Goal: Information Seeking & Learning: Learn about a topic

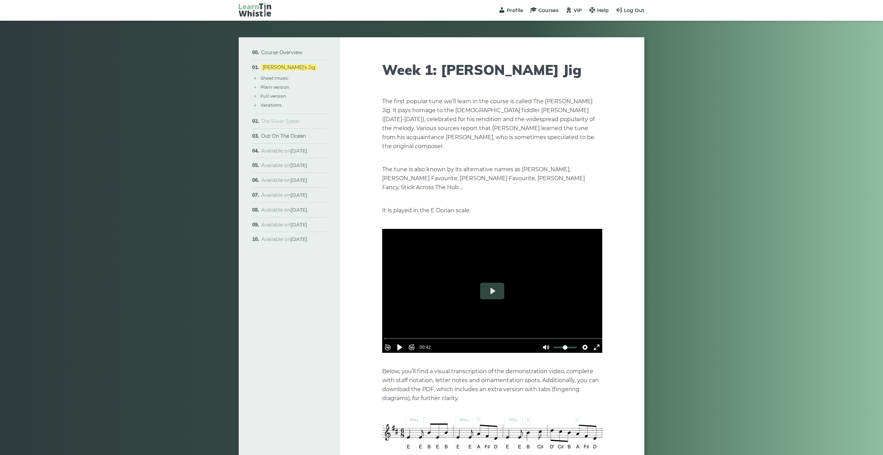
click at [291, 124] on link "The Silver Spear" at bounding box center [280, 121] width 39 height 6
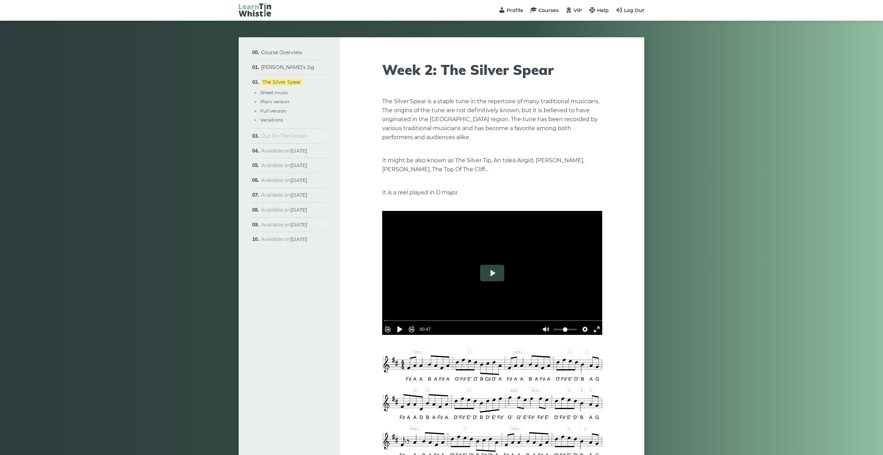
click at [295, 137] on link "Out On The Ocean" at bounding box center [283, 136] width 45 height 6
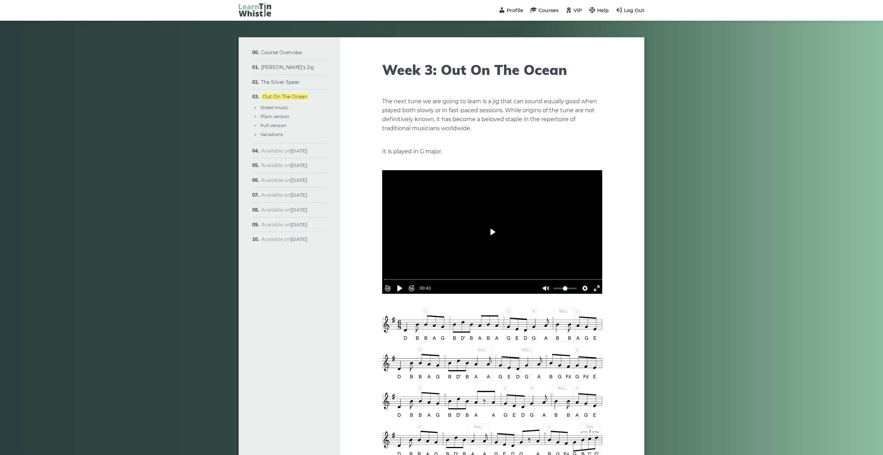
click at [490, 230] on button "Play" at bounding box center [492, 232] width 24 height 17
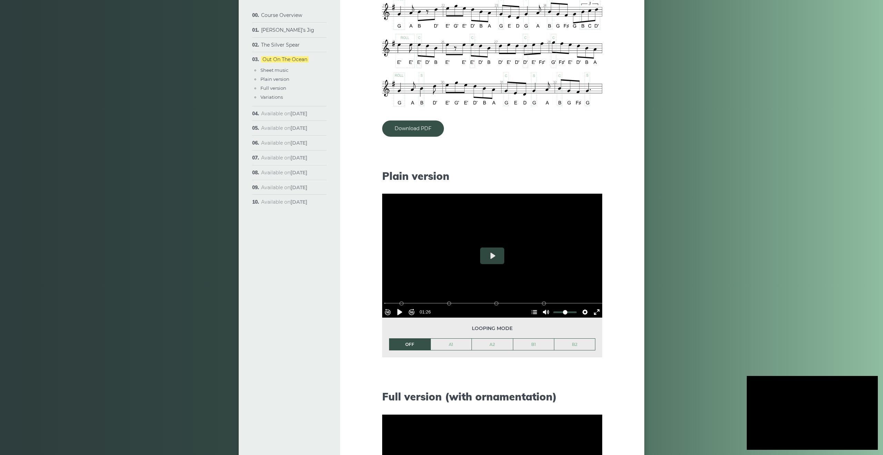
scroll to position [561, 0]
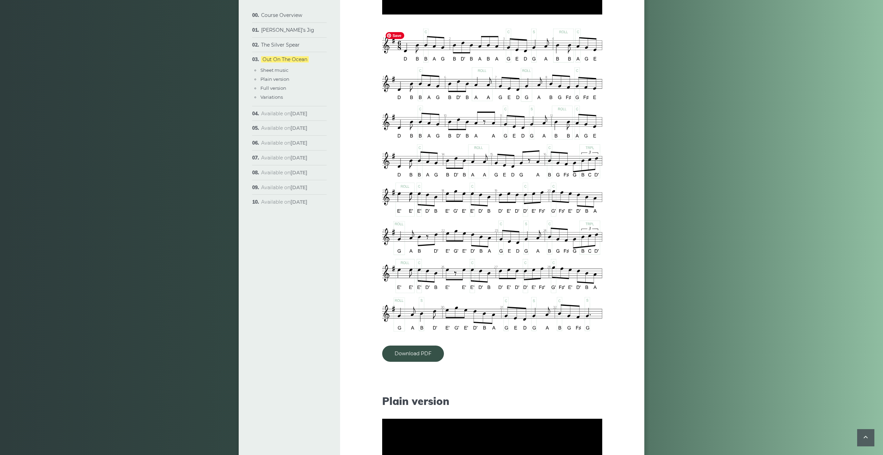
type input "*****"
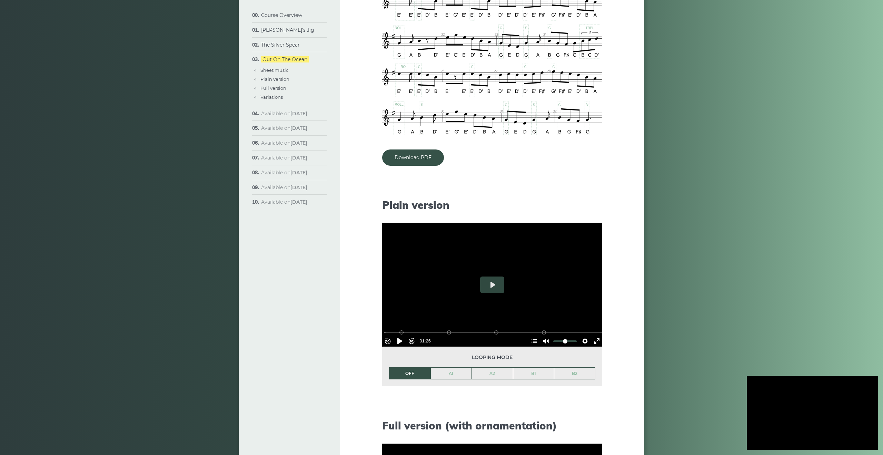
scroll to position [477, 0]
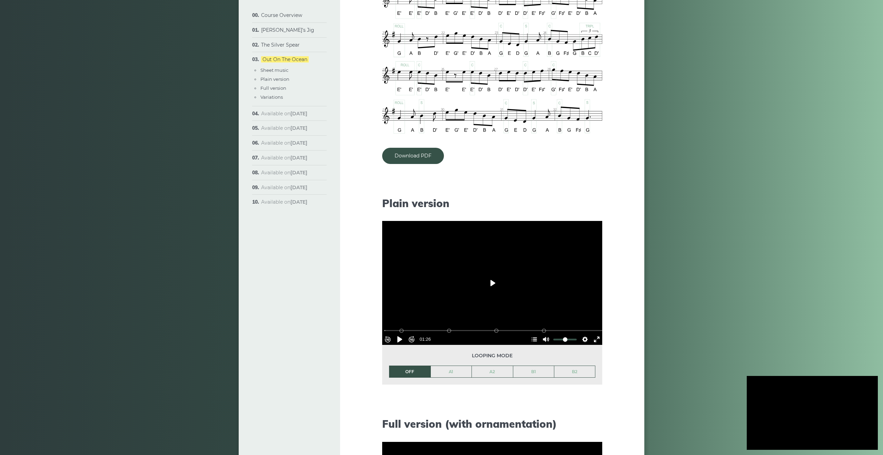
click at [492, 281] on button "Play" at bounding box center [492, 283] width 24 height 17
click at [415, 155] on link "Download PDF" at bounding box center [413, 156] width 62 height 16
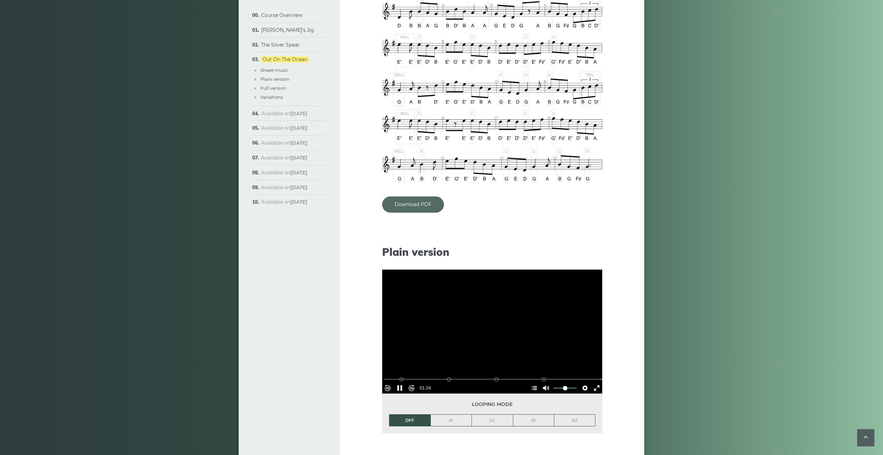
scroll to position [429, 0]
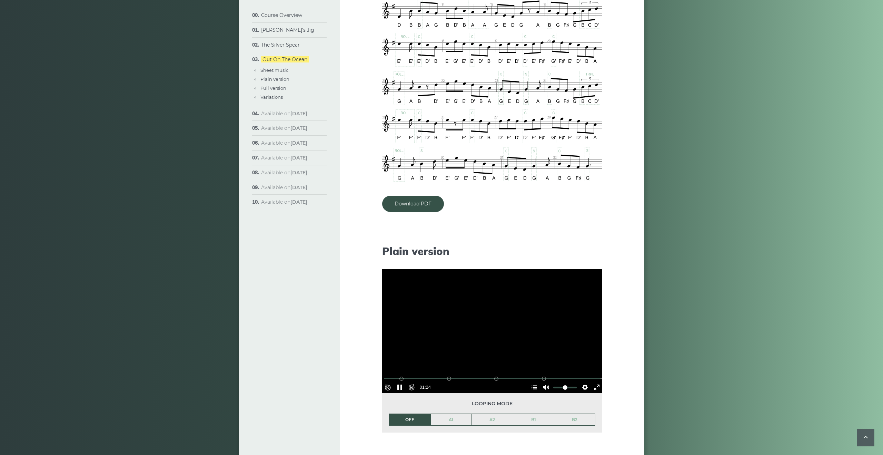
click at [487, 335] on div at bounding box center [492, 331] width 220 height 124
click at [490, 332] on button "Play" at bounding box center [492, 331] width 24 height 17
click at [492, 328] on button "Play" at bounding box center [492, 331] width 24 height 17
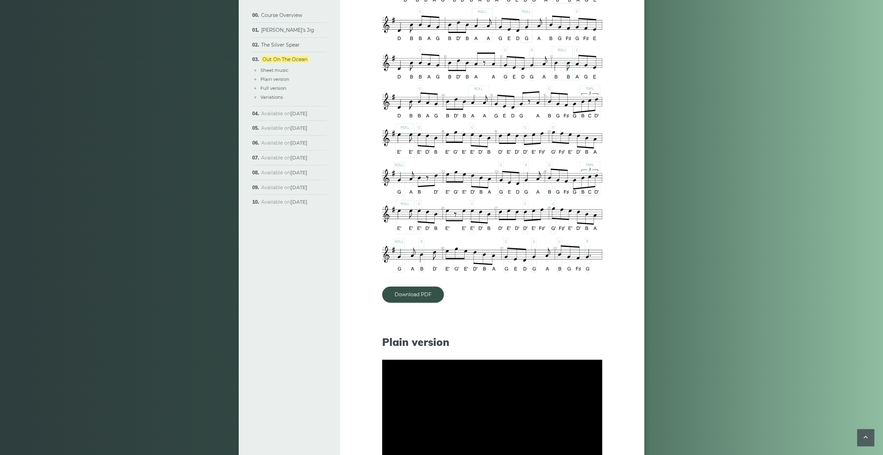
scroll to position [333, 0]
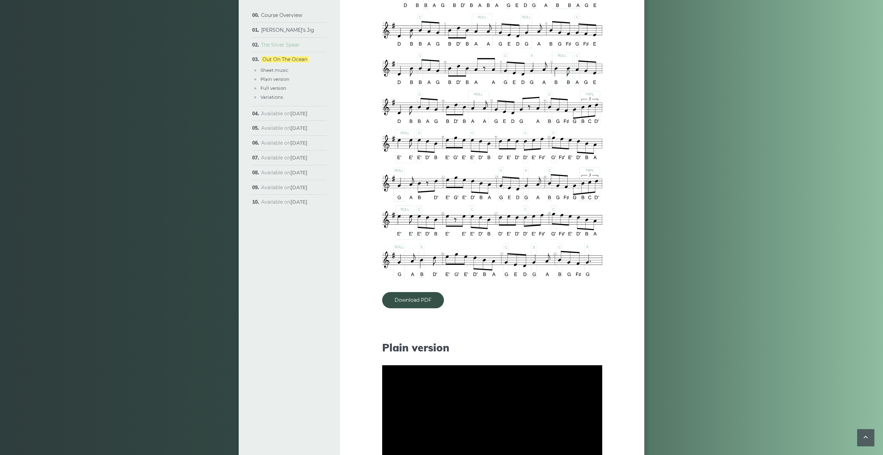
click at [293, 46] on link "The Silver Spear" at bounding box center [280, 45] width 39 height 6
type input "*****"
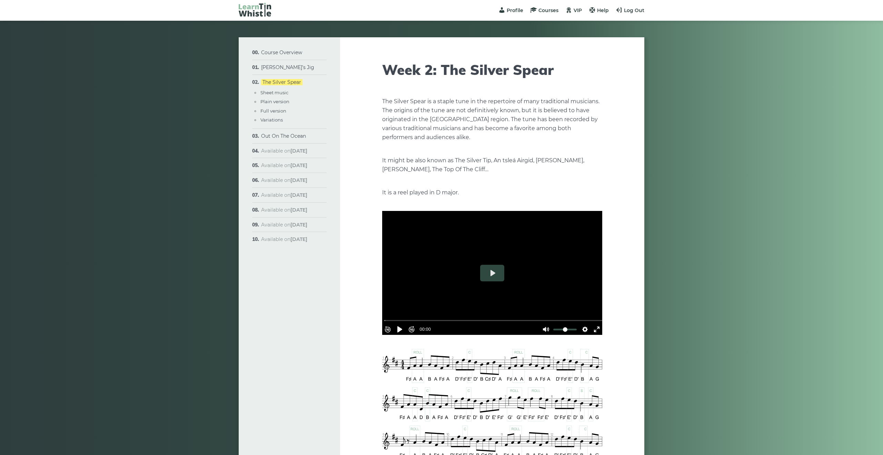
click at [293, 46] on li "Course Overview Approach & methodology Prerequisites Lessons structure Video co…" at bounding box center [289, 52] width 75 height 15
click at [490, 279] on button "Play" at bounding box center [492, 273] width 24 height 17
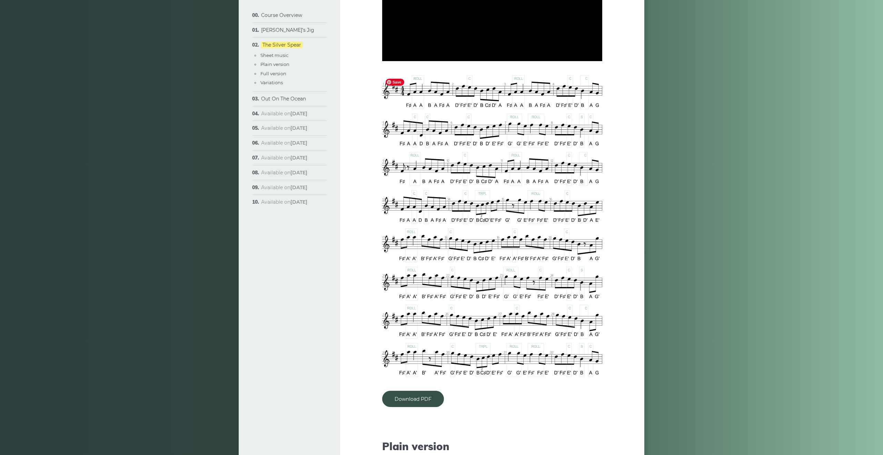
type input "*****"
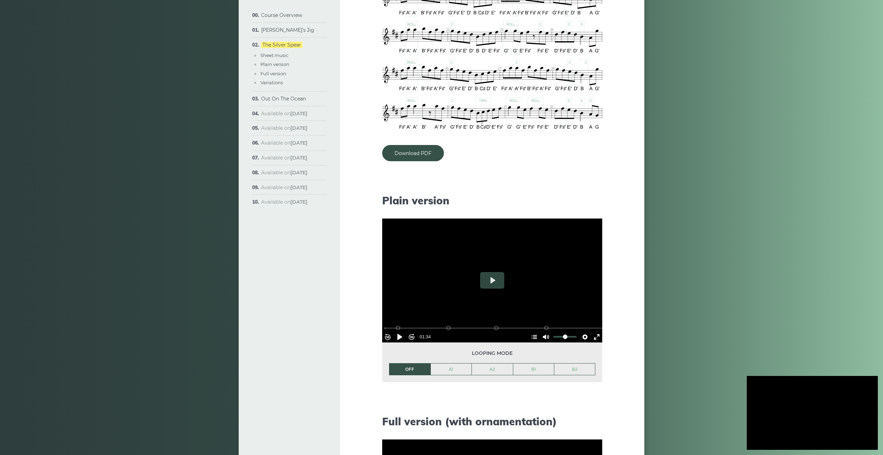
scroll to position [519, 0]
click at [492, 280] on button "Play" at bounding box center [492, 279] width 24 height 17
click at [300, 98] on link "Out On The Ocean" at bounding box center [283, 99] width 45 height 6
type input "*****"
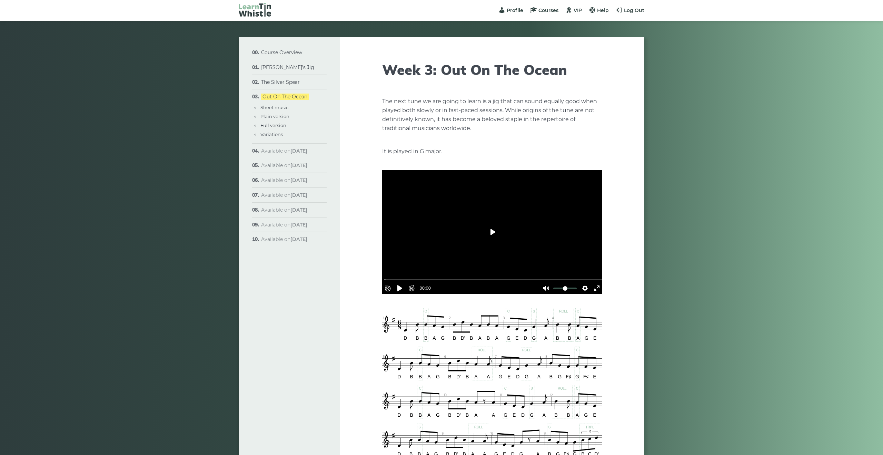
click at [496, 233] on button "Play" at bounding box center [492, 232] width 24 height 17
click at [491, 228] on button "Play" at bounding box center [492, 232] width 24 height 17
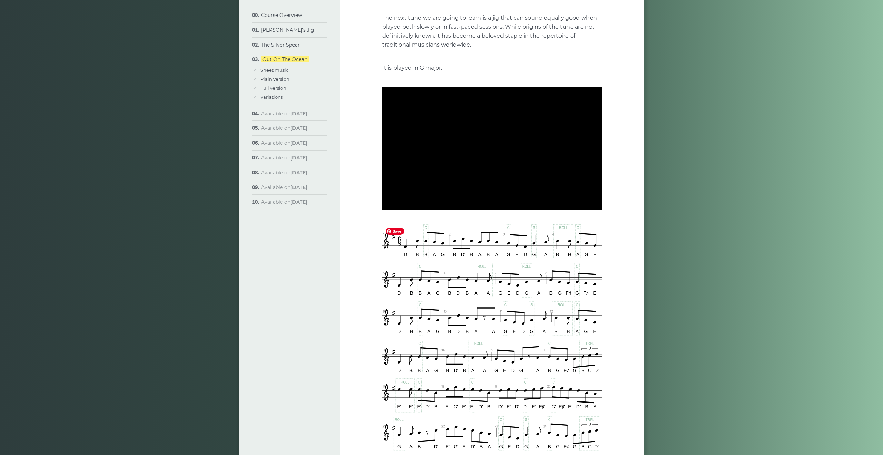
type input "***"
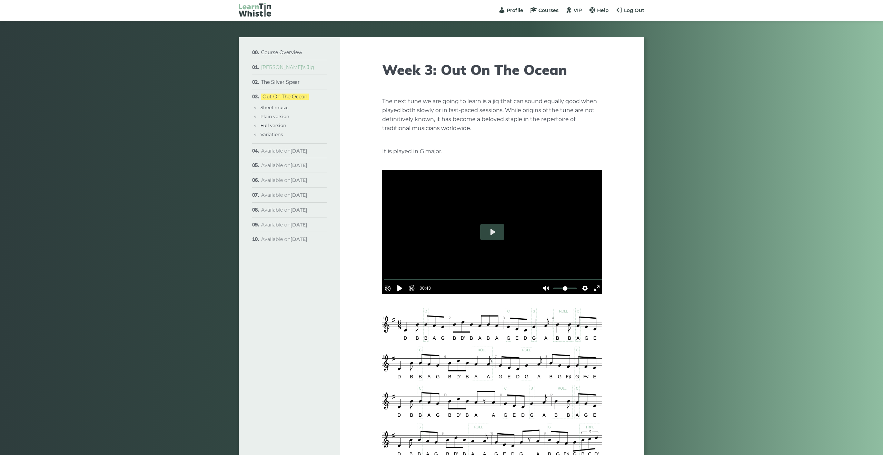
click at [285, 67] on link "[PERSON_NAME]’s Jig" at bounding box center [287, 67] width 53 height 6
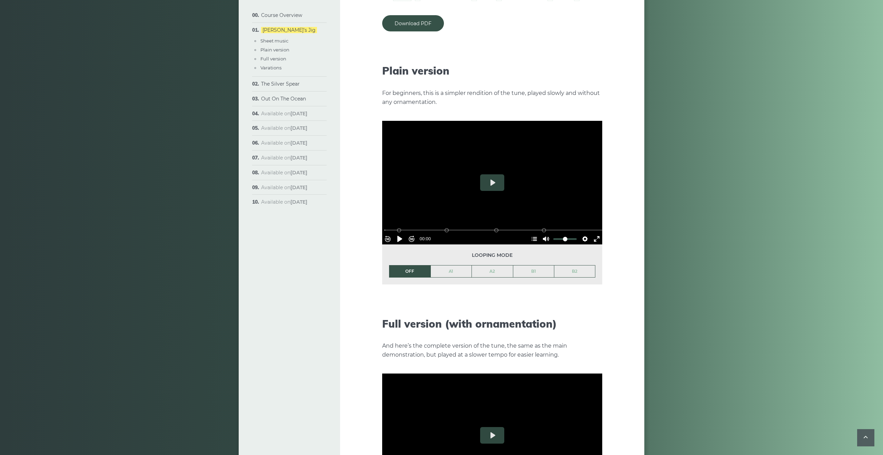
scroll to position [711, 0]
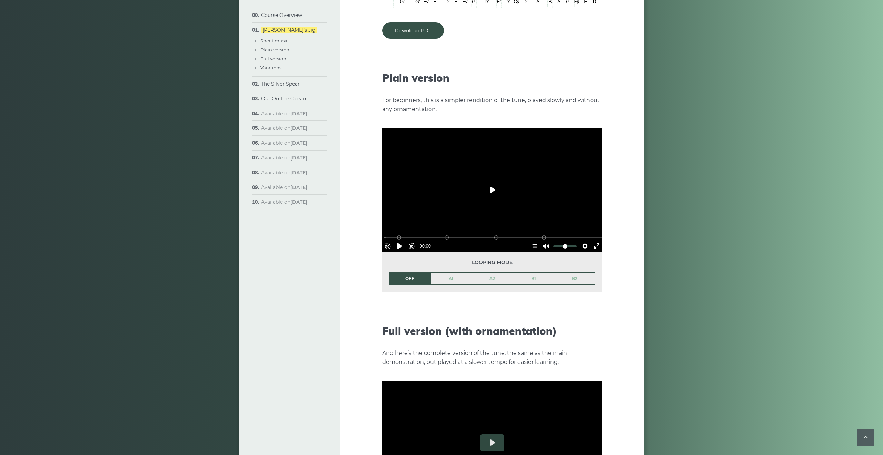
click at [489, 181] on button "Play" at bounding box center [492, 189] width 24 height 17
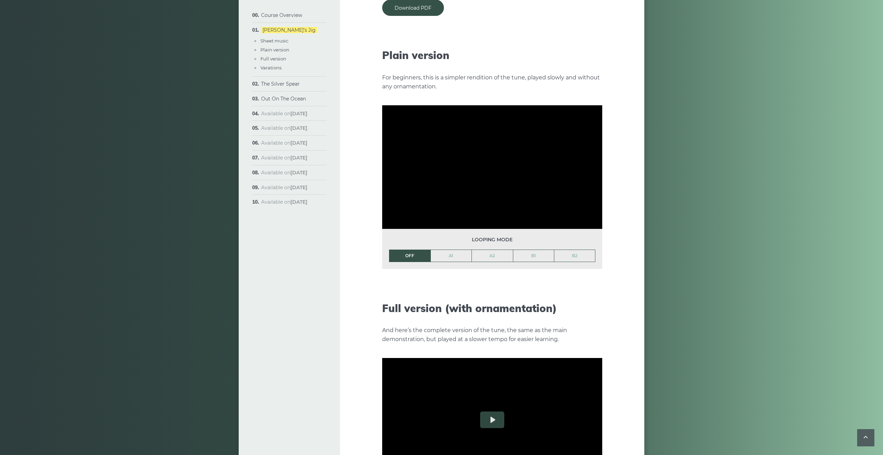
scroll to position [734, 0]
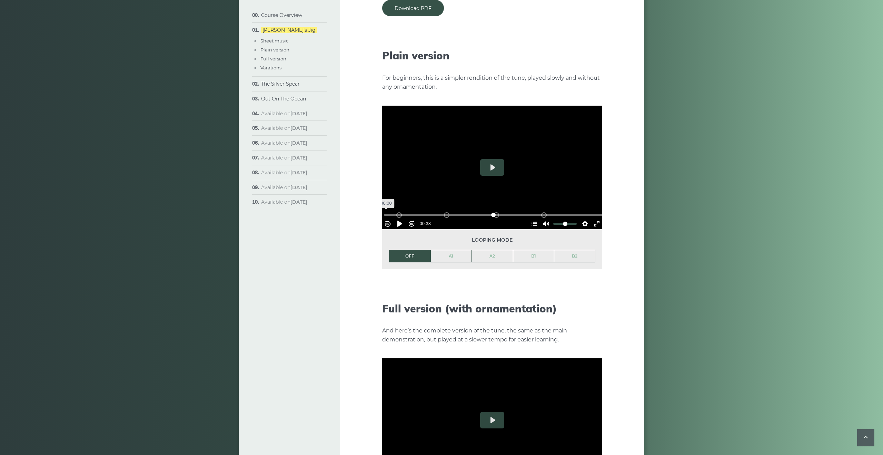
drag, startPoint x: 484, startPoint y: 201, endPoint x: 358, endPoint y: 195, distance: 125.4
click at [384, 211] on input "Seek" at bounding box center [493, 214] width 219 height 7
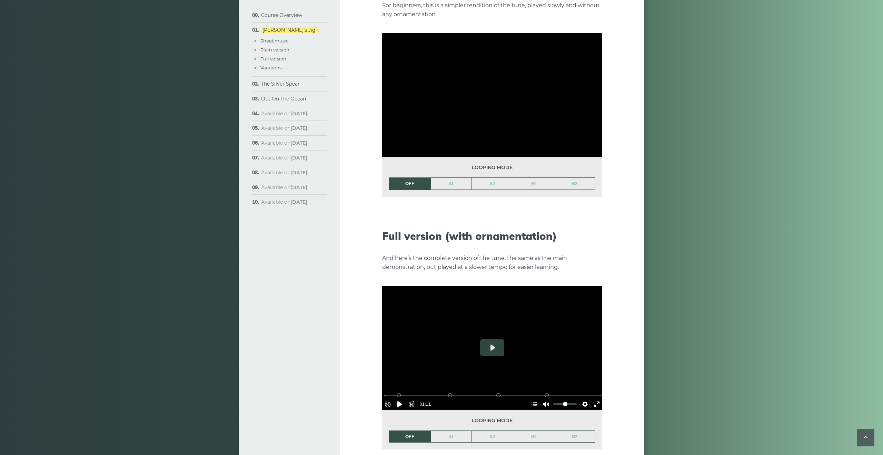
scroll to position [807, 0]
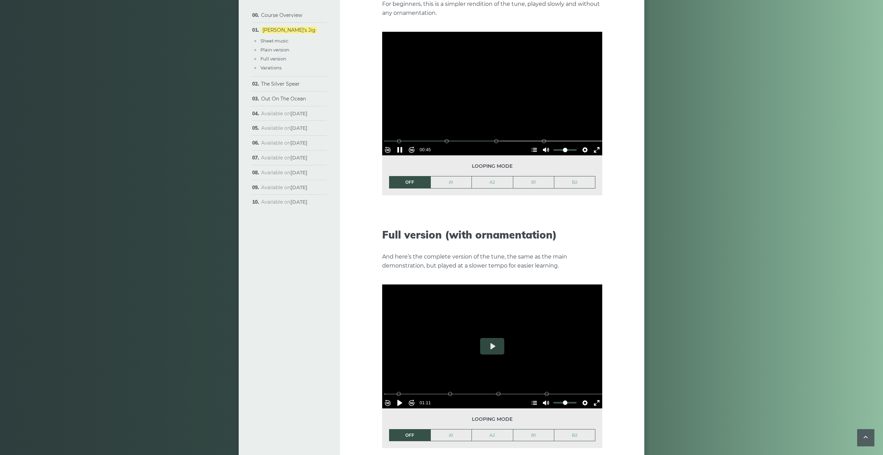
click at [509, 95] on div at bounding box center [492, 94] width 220 height 124
type input "*****"
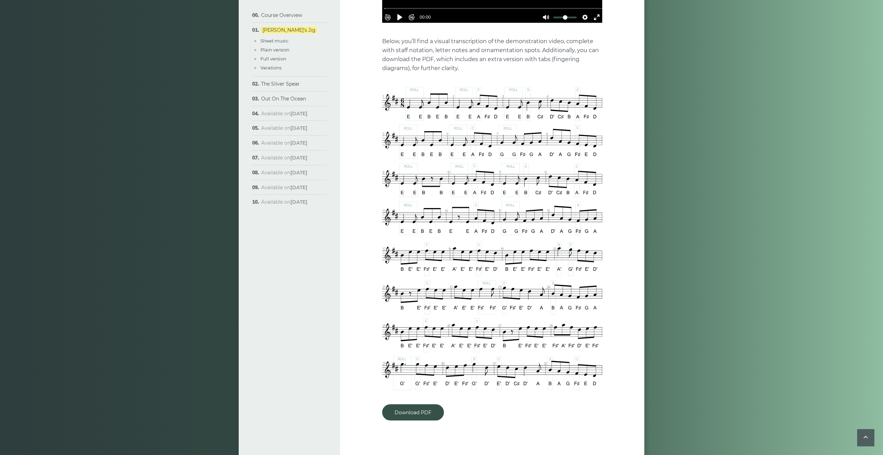
scroll to position [331, 0]
